Goal: Navigation & Orientation: Find specific page/section

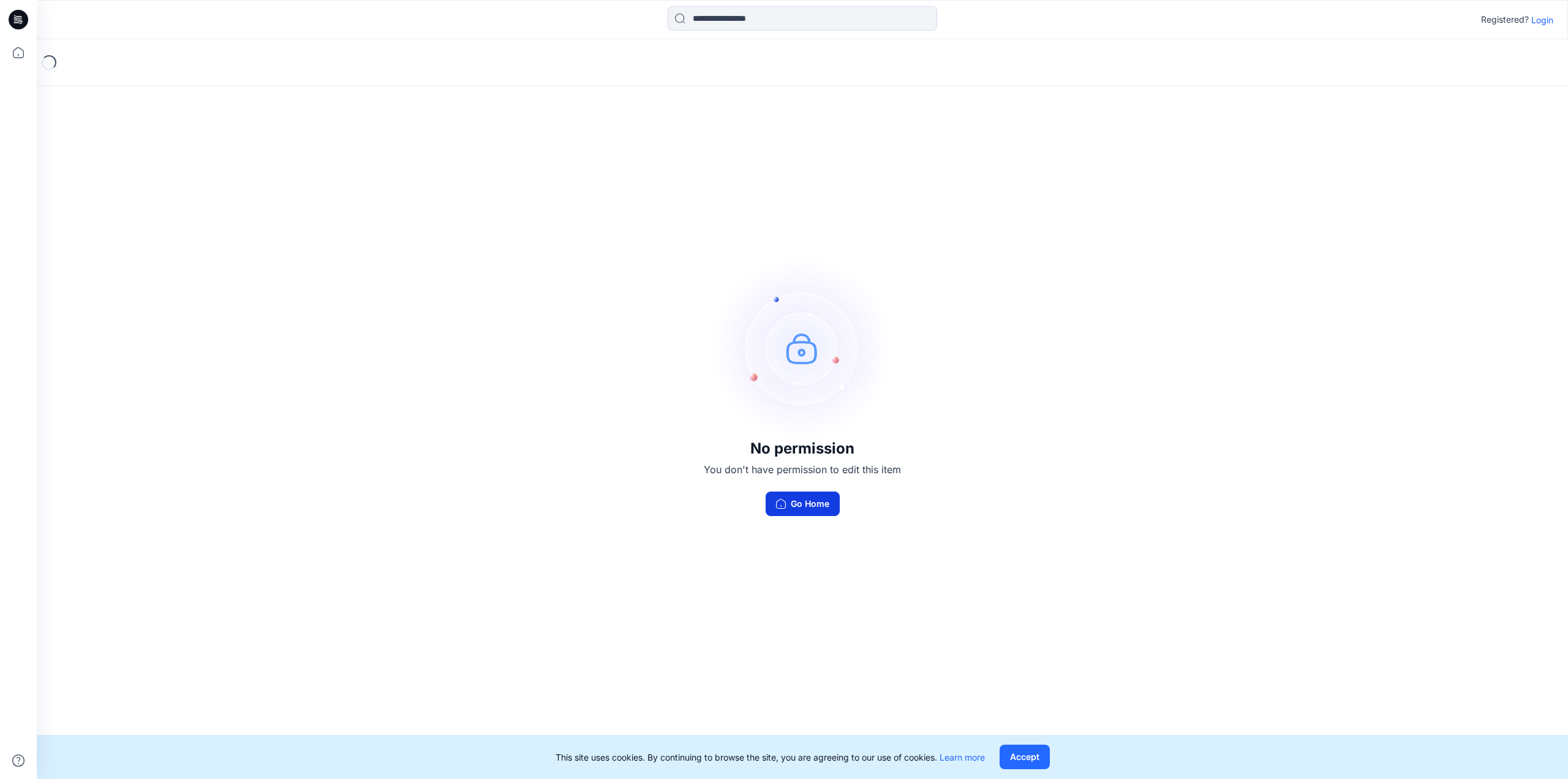
click at [791, 508] on button "Go Home" at bounding box center [803, 503] width 74 height 25
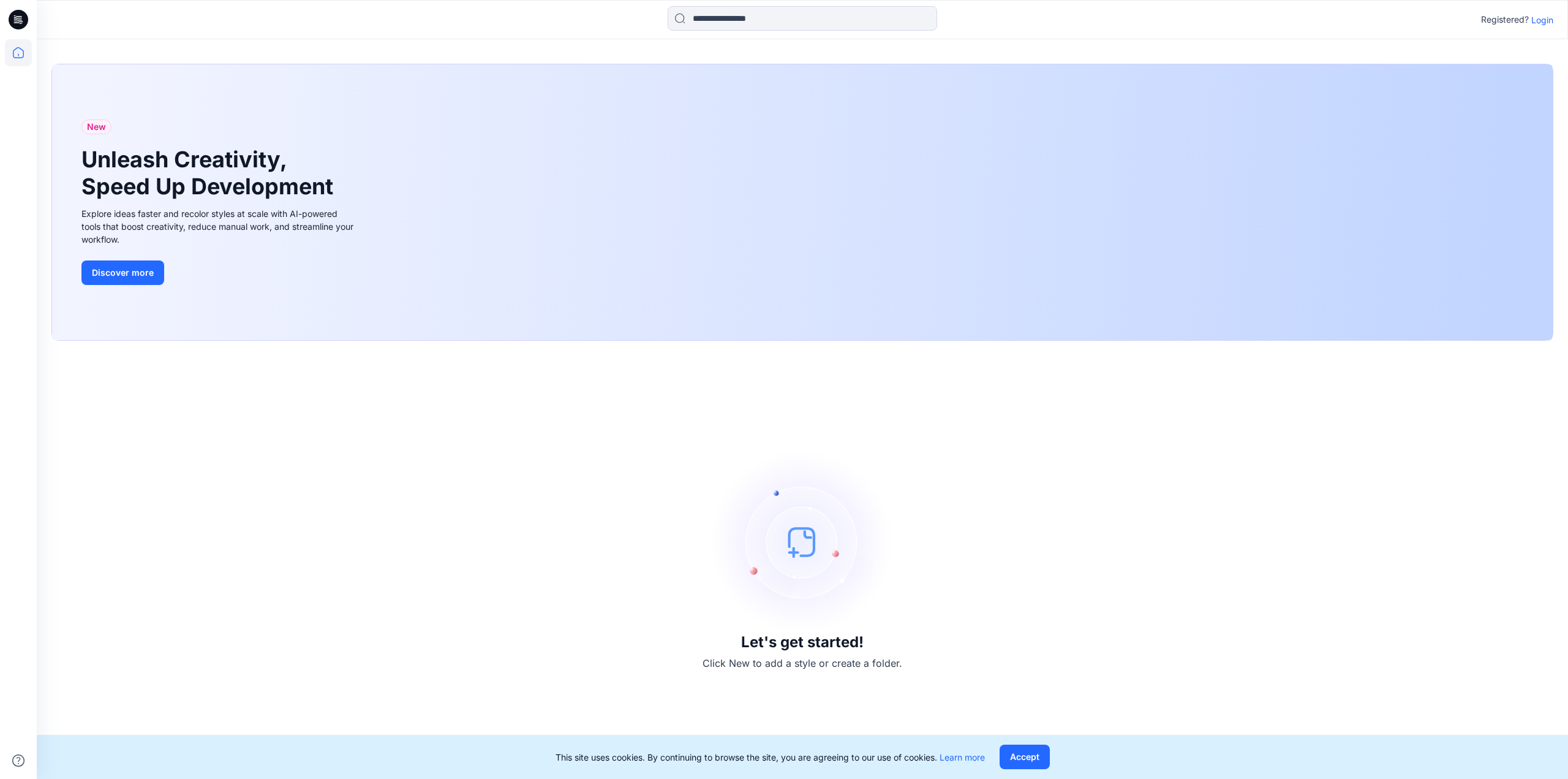
click at [1545, 25] on p "Login" at bounding box center [1542, 20] width 22 height 13
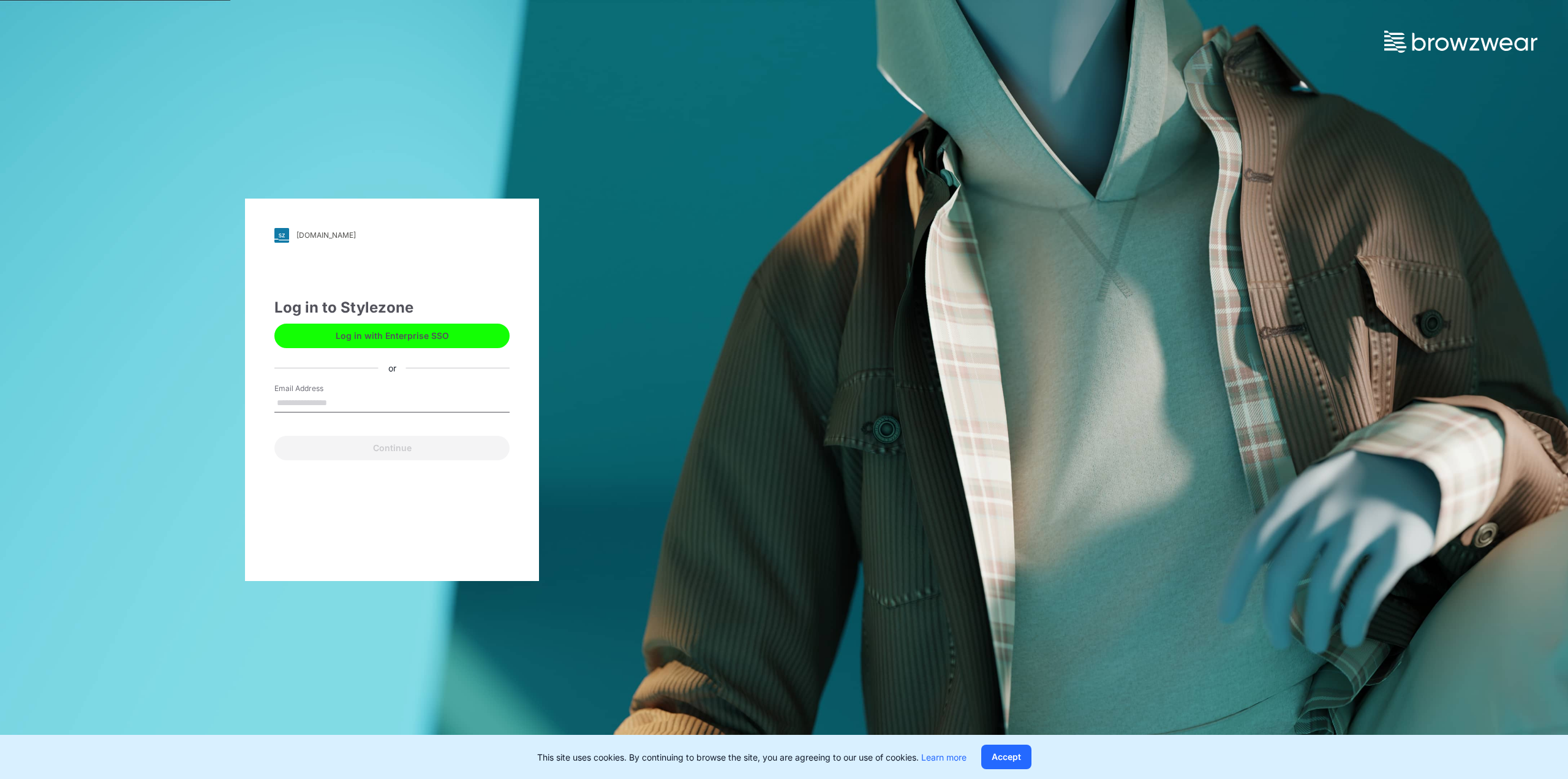
click at [344, 399] on input "Email Address" at bounding box center [392, 403] width 235 height 18
type input "**********"
click at [372, 440] on button "Continue" at bounding box center [392, 448] width 235 height 25
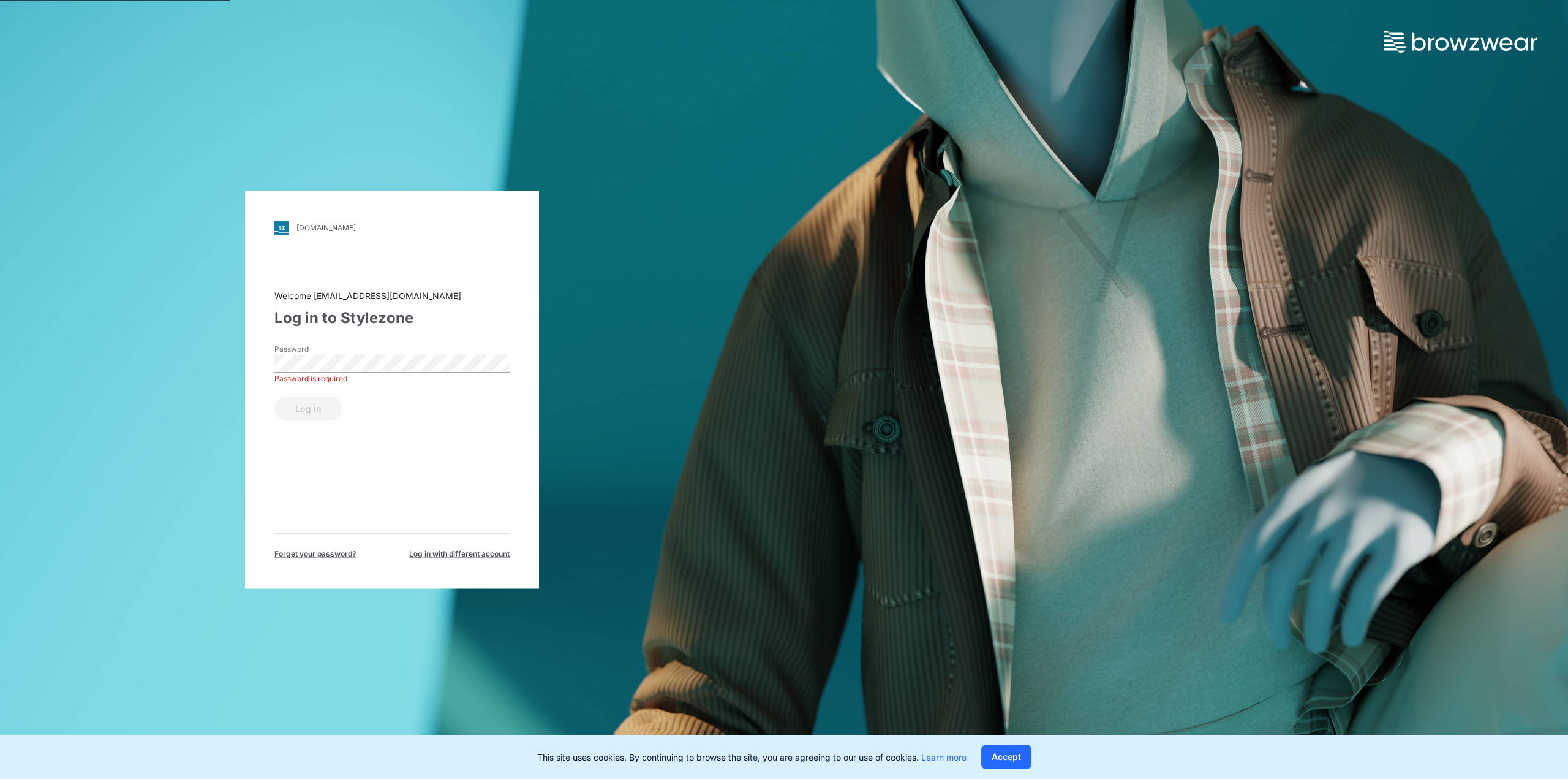
click at [354, 373] on div "Password is required" at bounding box center [392, 378] width 235 height 11
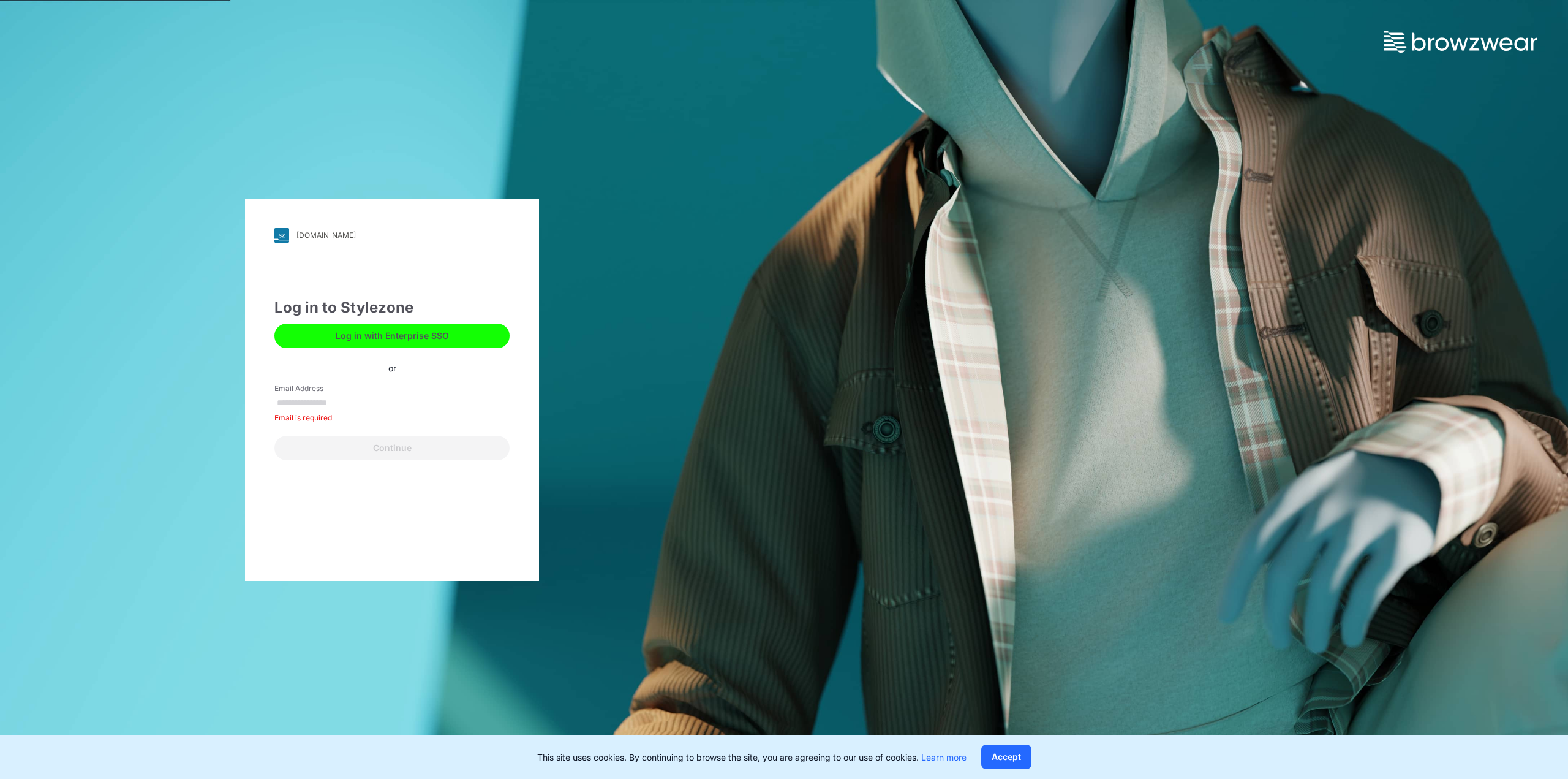
click at [359, 401] on input "Email Address" at bounding box center [392, 403] width 235 height 18
paste input "**********"
type input "**********"
click at [411, 446] on button "Continue" at bounding box center [392, 448] width 235 height 25
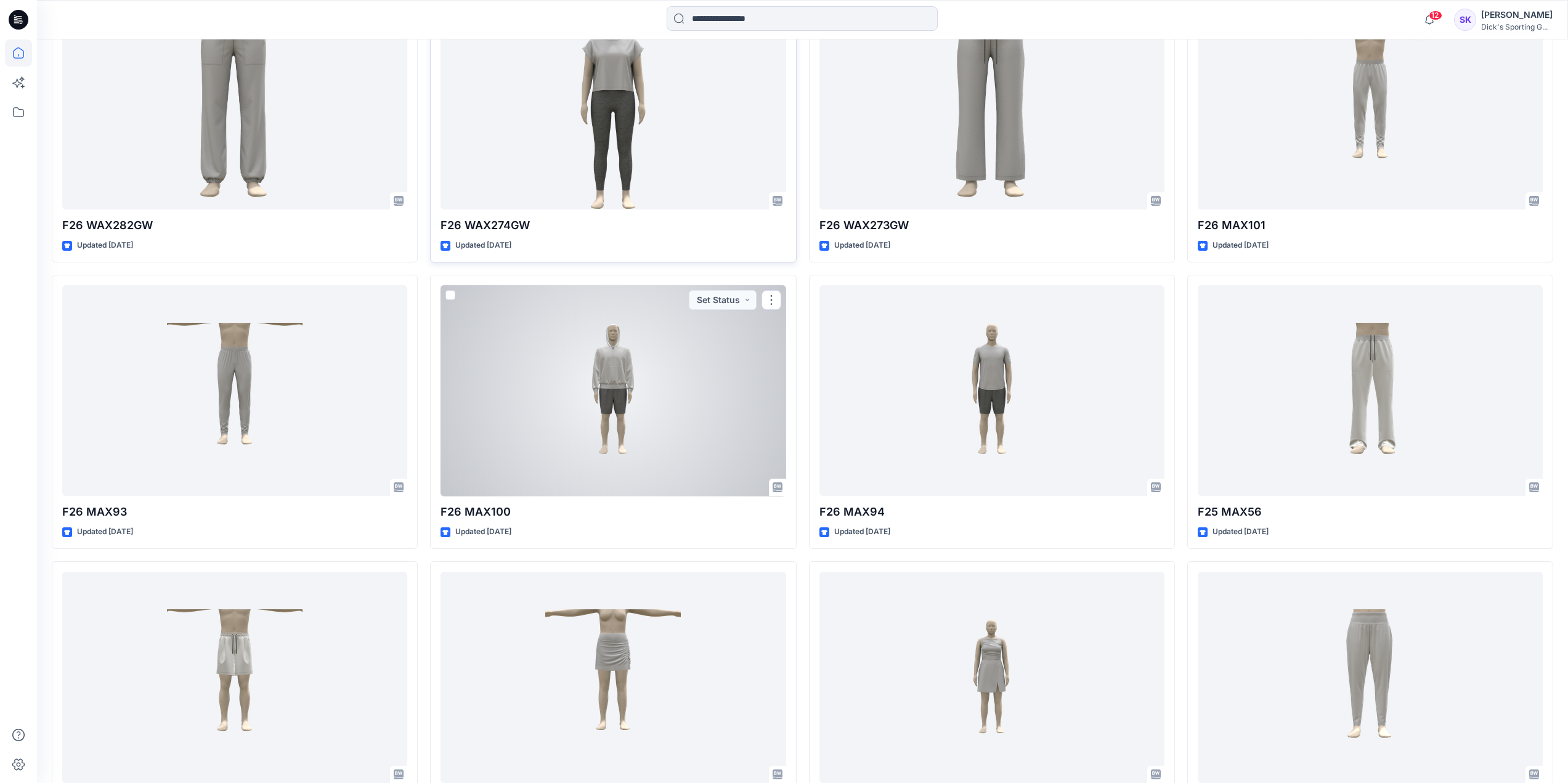
scroll to position [230, 0]
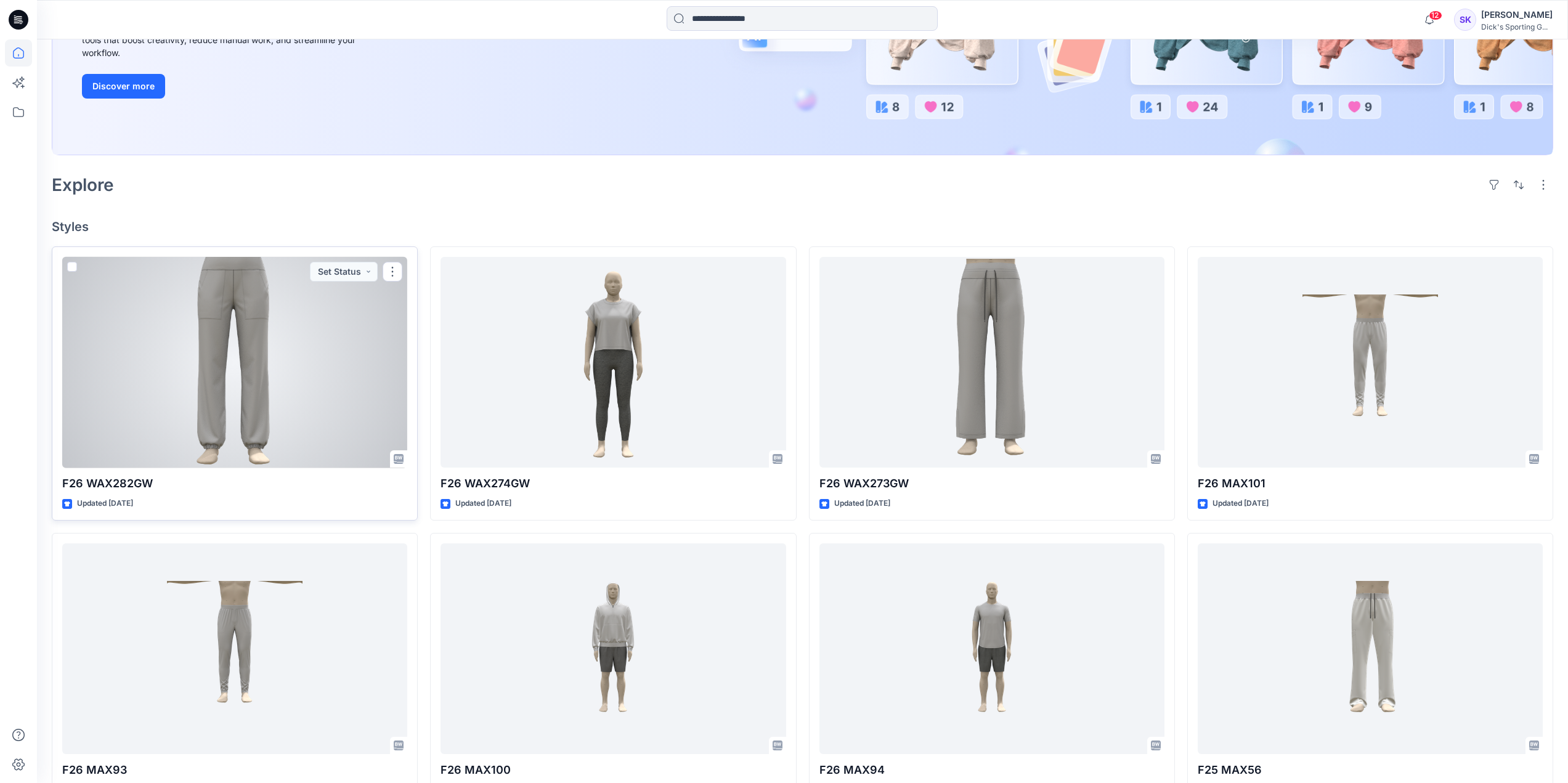
click at [342, 346] on div at bounding box center [235, 362] width 345 height 211
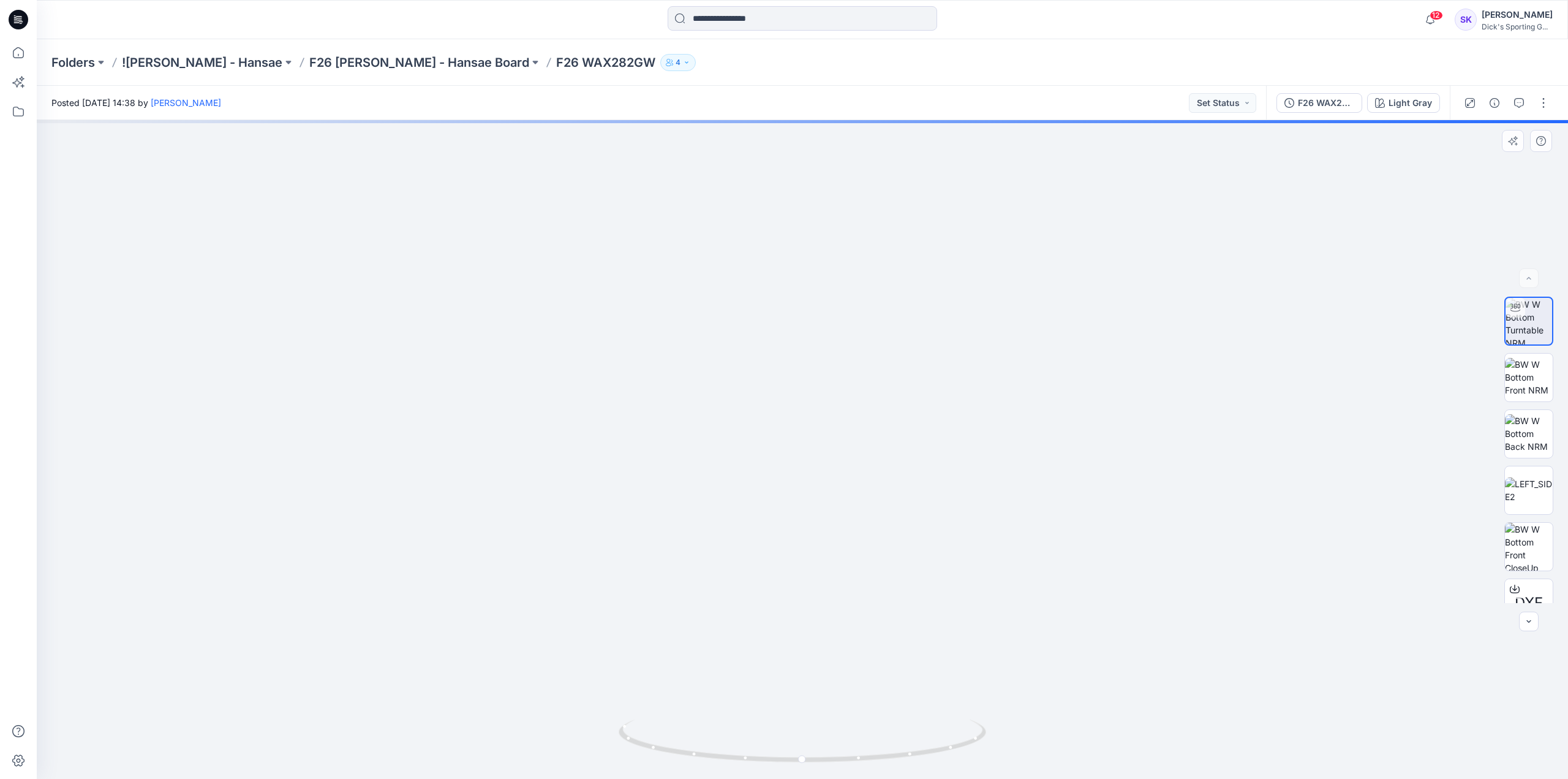
drag, startPoint x: 724, startPoint y: 269, endPoint x: 907, endPoint y: 403, distance: 226.8
click at [907, 403] on img at bounding box center [802, 375] width 1194 height 807
drag, startPoint x: 683, startPoint y: 305, endPoint x: 955, endPoint y: 309, distance: 272.0
click at [955, 309] on img at bounding box center [802, 384] width 1194 height 789
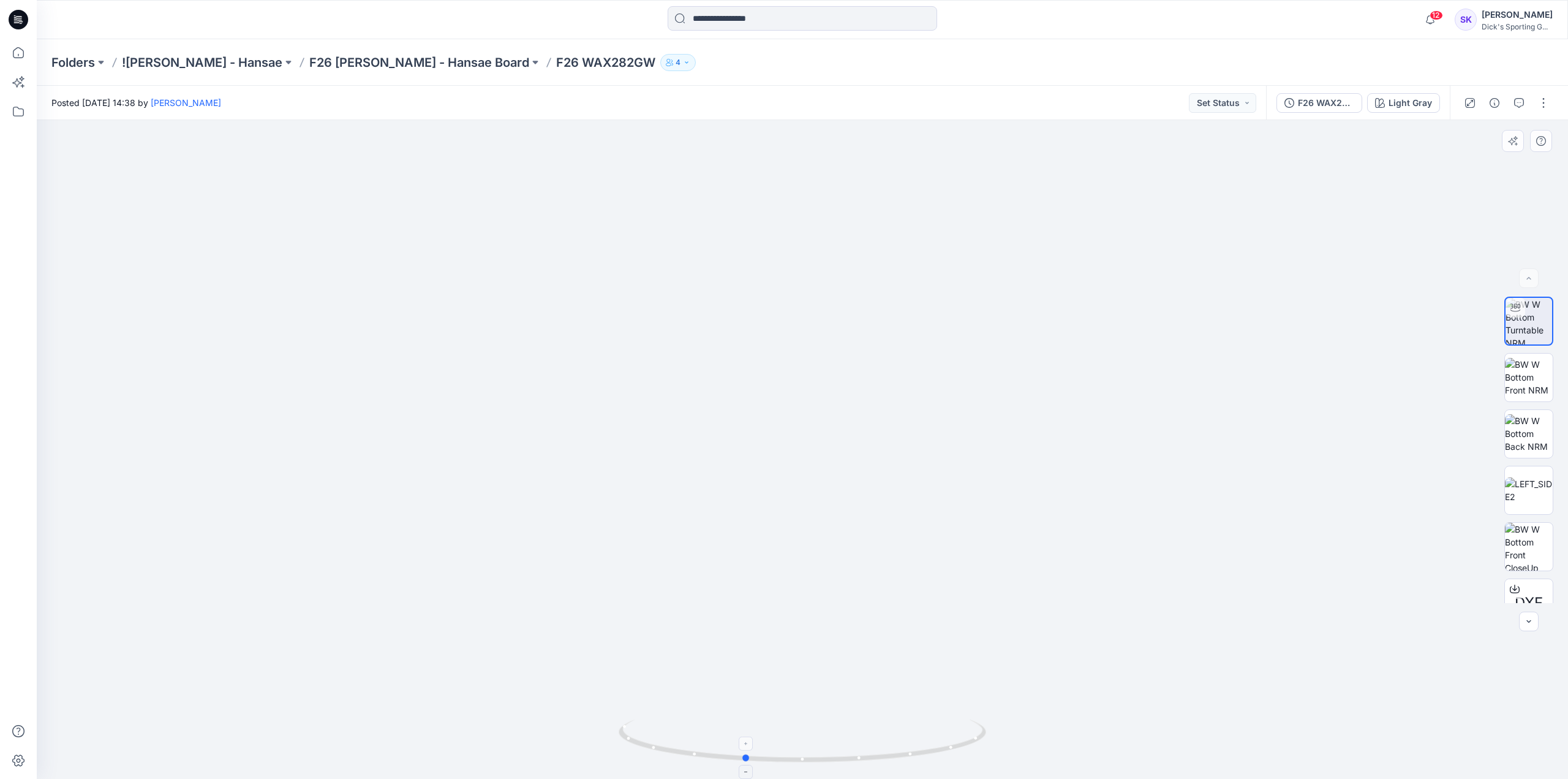
drag, startPoint x: 858, startPoint y: 763, endPoint x: 799, endPoint y: 754, distance: 59.7
click at [799, 754] on icon at bounding box center [804, 742] width 371 height 46
drag, startPoint x: 871, startPoint y: 769, endPoint x: 898, endPoint y: 751, distance: 32.4
click at [898, 751] on div at bounding box center [802, 748] width 368 height 61
drag, startPoint x: 857, startPoint y: 768, endPoint x: 959, endPoint y: 756, distance: 102.7
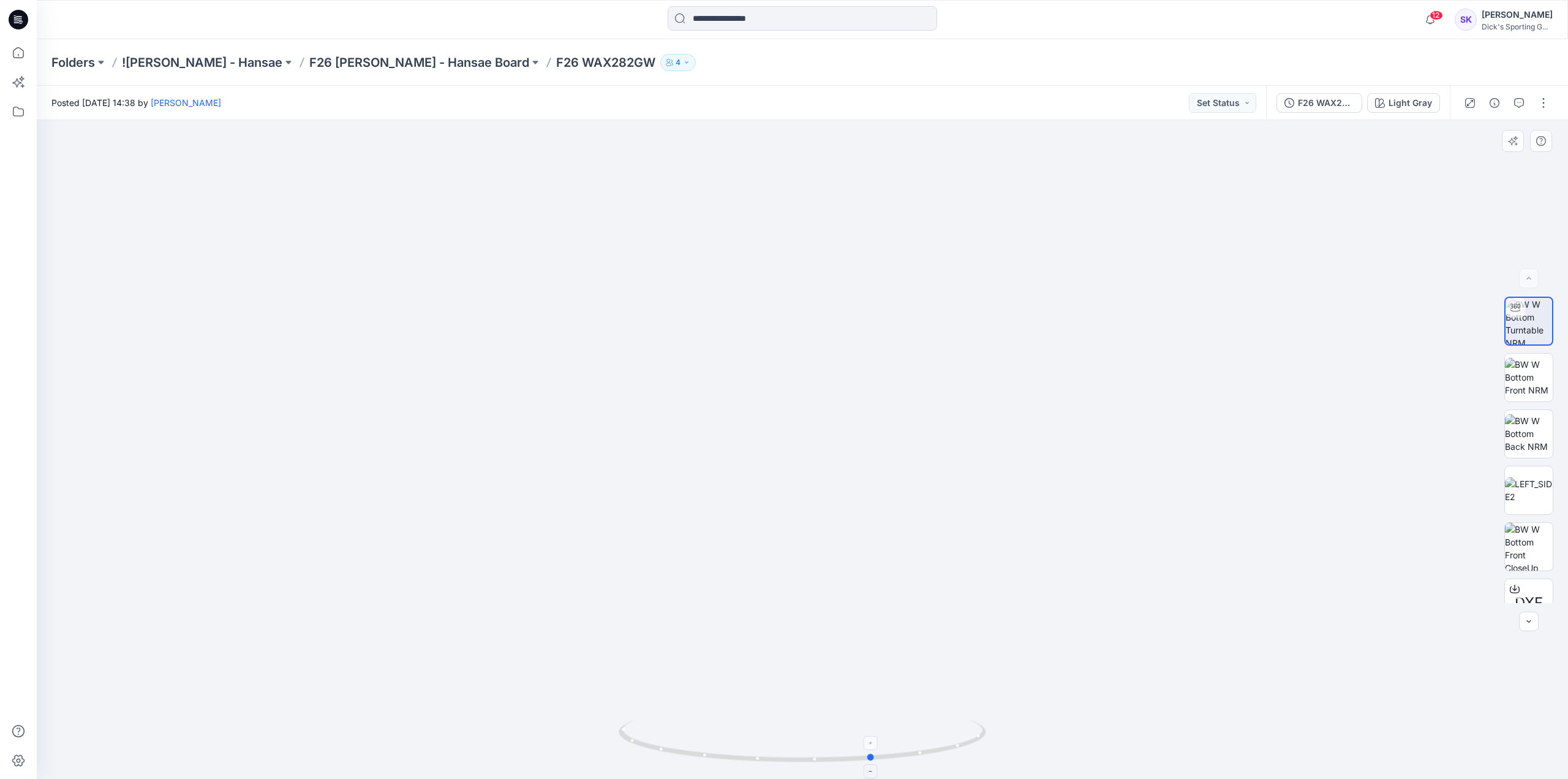
click at [959, 756] on div at bounding box center [802, 748] width 368 height 61
drag, startPoint x: 784, startPoint y: 409, endPoint x: 520, endPoint y: 407, distance: 264.0
click at [520, 407] on img at bounding box center [802, 384] width 1194 height 789
